Goal: Transaction & Acquisition: Obtain resource

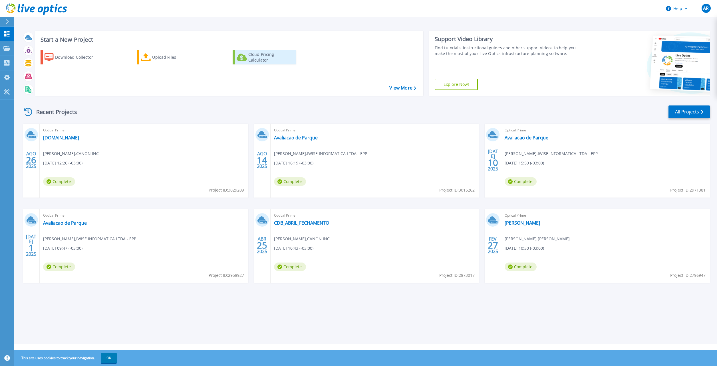
click at [265, 57] on div "Cloud Pricing Calculator" at bounding box center [271, 57] width 46 height 11
click at [72, 137] on link "[DOMAIN_NAME]" at bounding box center [61, 138] width 36 height 6
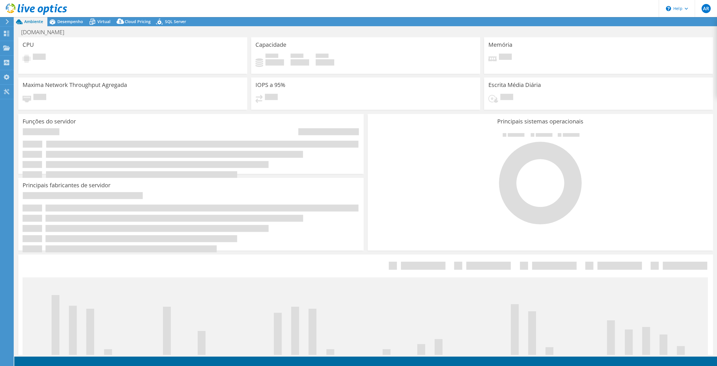
select select "SouthAmerica"
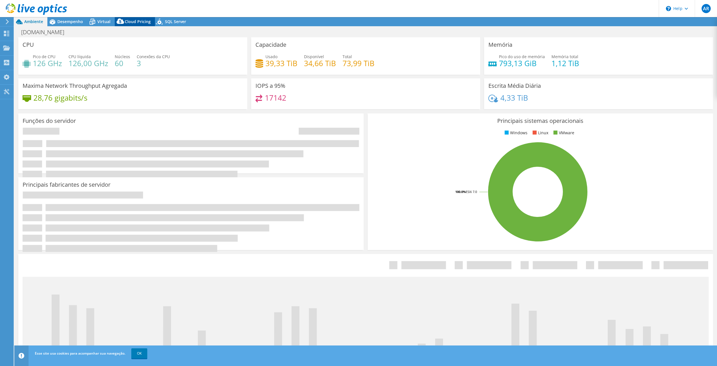
click at [137, 21] on span "Cloud Pricing" at bounding box center [138, 21] width 26 height 5
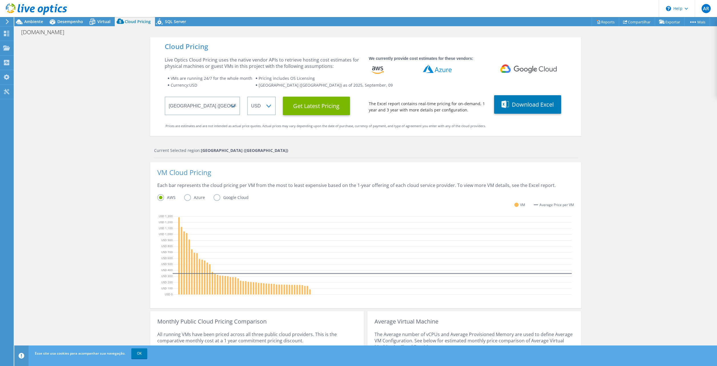
click at [85, 134] on div "Cloud Pricing Live Optics Cloud Pricing uses the native vendor APIs to retrieve…" at bounding box center [365, 227] width 702 height 381
click at [264, 109] on select "ARS AUD BRL CAD CHF CLP CNY DKK EUR GBP HKD HUF INR JPY MXN MYR NOK NZD PEN SEK…" at bounding box center [261, 106] width 29 height 19
click at [247, 97] on select "ARS AUD BRL CAD CHF CLP CNY DKK EUR GBP HKD HUF INR JPY MXN MYR NOK NZD PEN SEK…" at bounding box center [261, 106] width 29 height 19
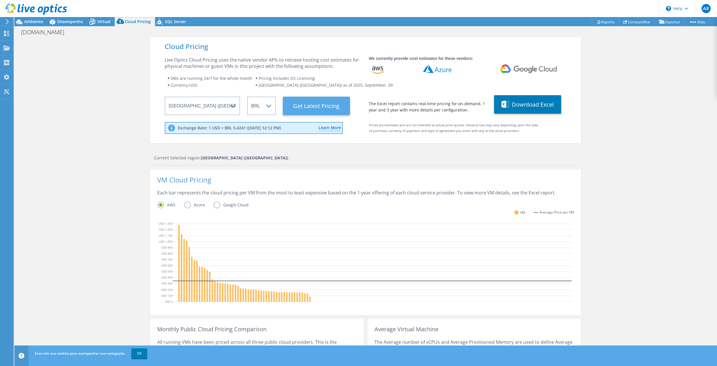
click at [313, 107] on Latest "Get Latest Pricing" at bounding box center [316, 106] width 67 height 19
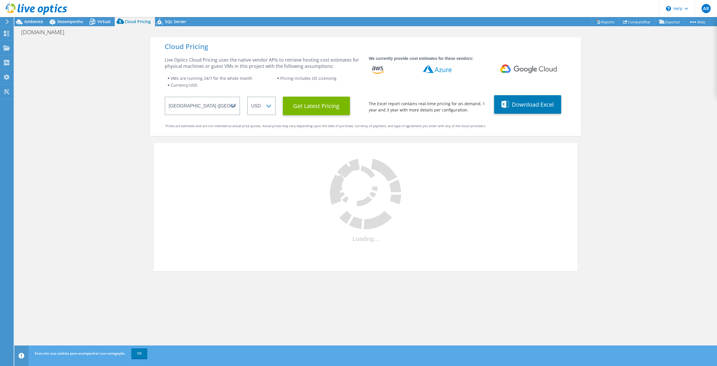
select select "BRL"
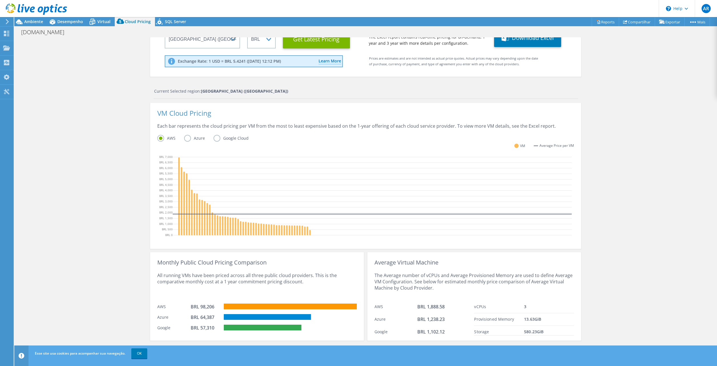
scroll to position [71, 0]
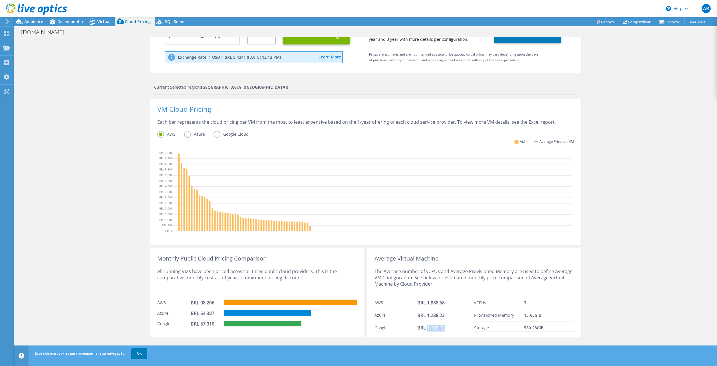
drag, startPoint x: 424, startPoint y: 328, endPoint x: 446, endPoint y: 327, distance: 21.7
click at [446, 327] on div "BRL 1,102.12" at bounding box center [445, 328] width 57 height 7
drag, startPoint x: 446, startPoint y: 327, endPoint x: 438, endPoint y: 338, distance: 14.1
click at [438, 338] on div "Cloud Pricing Live Optics Cloud Pricing uses the native vendor APIs to retrieve…" at bounding box center [365, 161] width 431 height 389
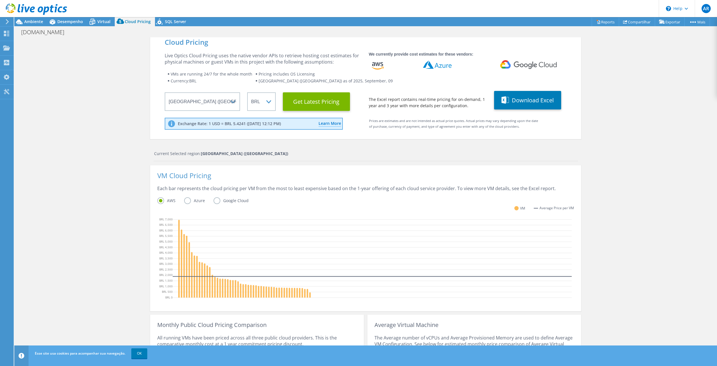
scroll to position [0, 0]
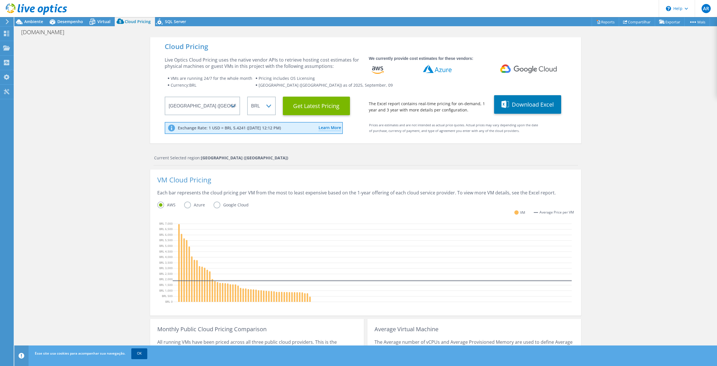
click at [138, 354] on link "OK" at bounding box center [139, 354] width 16 height 10
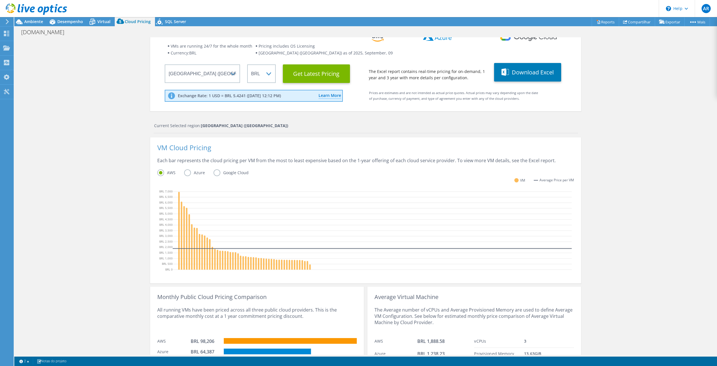
scroll to position [71, 0]
